Goal: Unclear

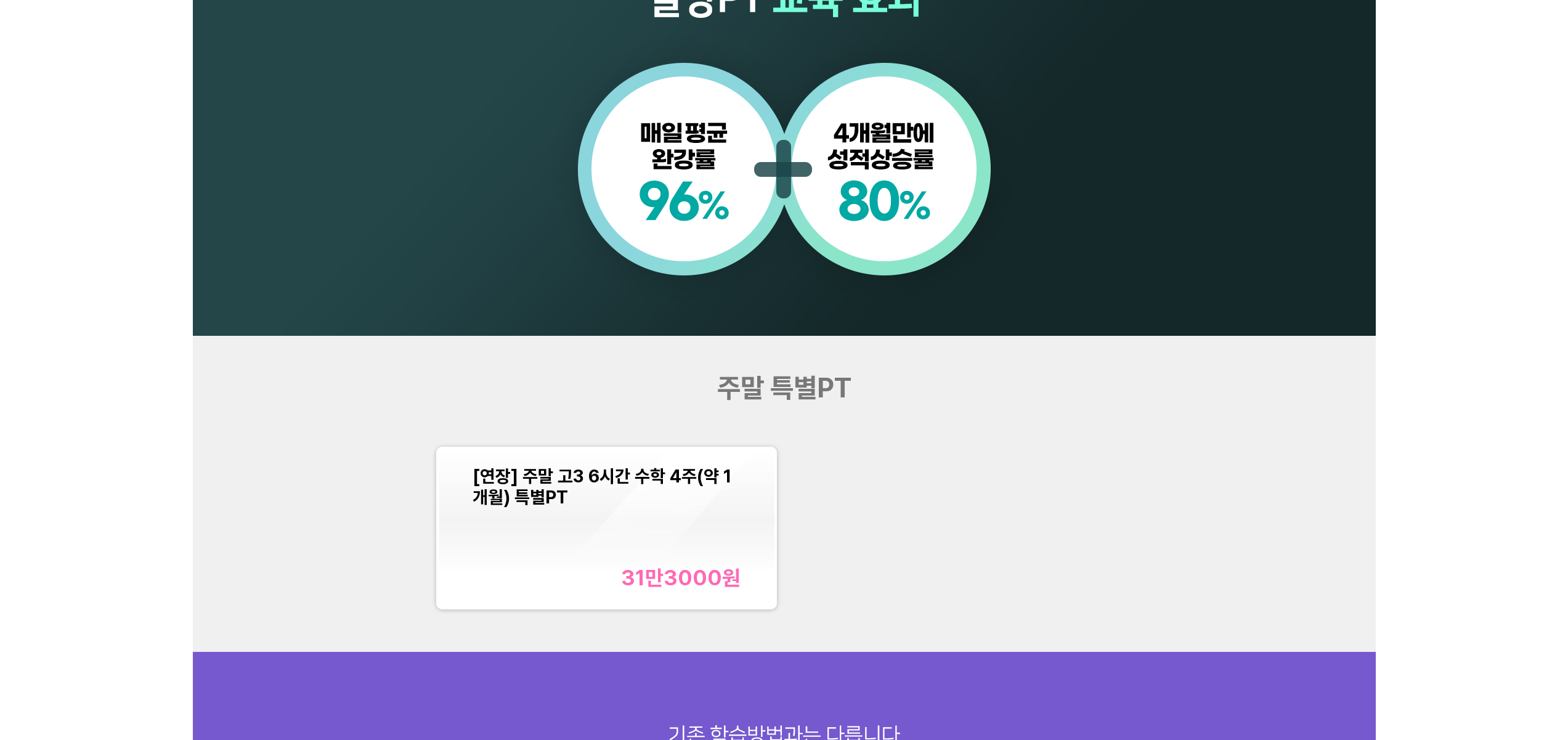
scroll to position [3202, 0]
